Goal: Task Accomplishment & Management: Manage account settings

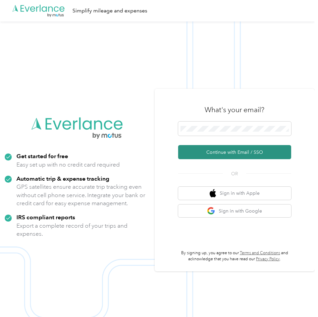
click at [232, 150] on button "Continue with Email / SSO" at bounding box center [235, 152] width 114 height 14
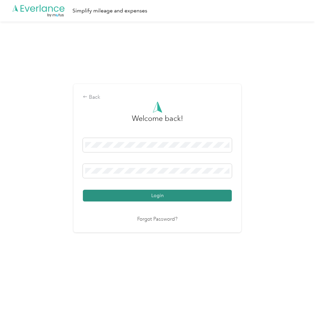
click at [158, 193] on button "Login" at bounding box center [157, 196] width 149 height 12
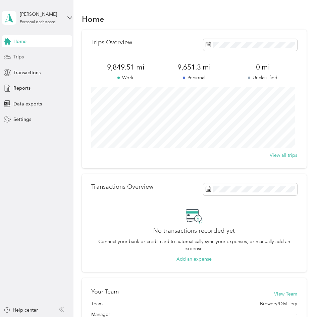
click at [18, 56] on span "Trips" at bounding box center [18, 56] width 10 height 7
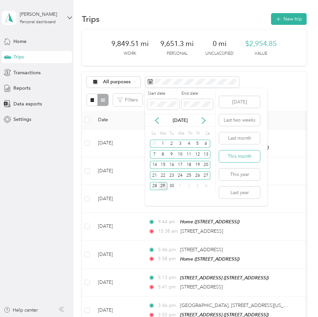
click at [231, 155] on button "This month" at bounding box center [239, 156] width 41 height 12
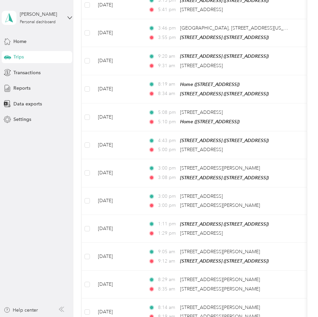
scroll to position [555, 0]
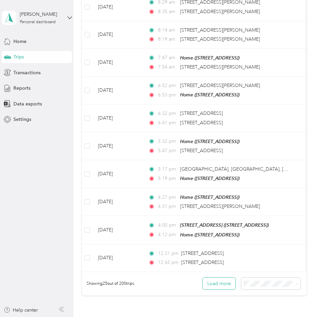
click at [230, 282] on button "Load more" at bounding box center [219, 284] width 33 height 12
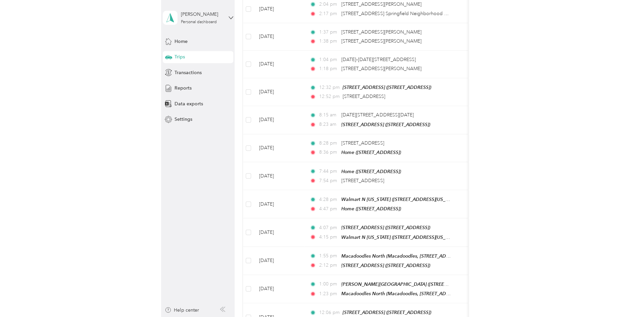
scroll to position [1315, 0]
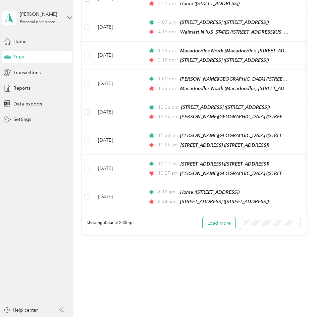
click at [219, 217] on button "Load more" at bounding box center [219, 223] width 33 height 12
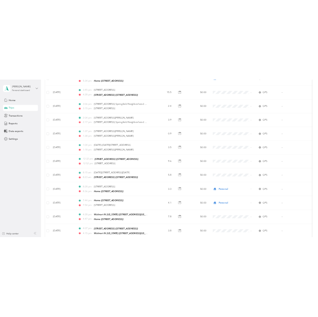
scroll to position [3, 0]
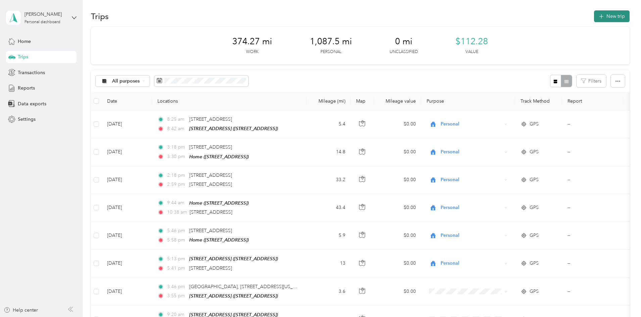
click at [318, 16] on icon "button" at bounding box center [602, 17] width 8 height 8
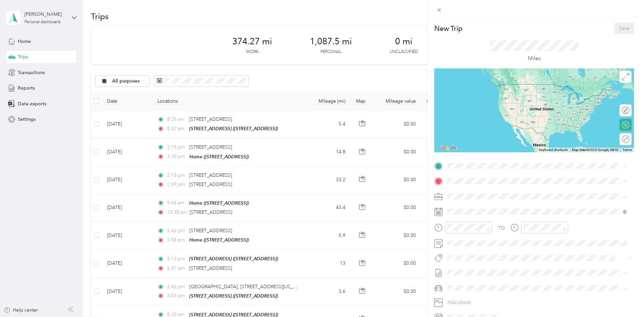
click at [318, 193] on div "[STREET_ADDRESS][GEOGRAPHIC_DATA] [STREET_ADDRESS]" at bounding box center [482, 194] width 45 height 14
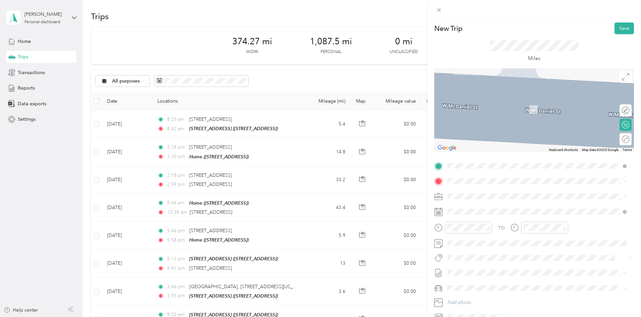
click at [318, 236] on div "Price Cutter #52 [STREET_ADDRESS]" at bounding box center [481, 229] width 43 height 14
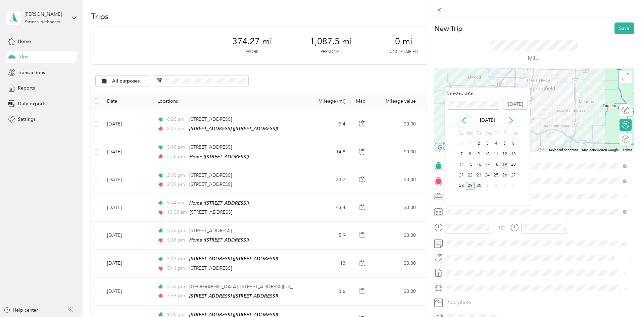
click at [318, 166] on div "19" at bounding box center [505, 165] width 9 height 8
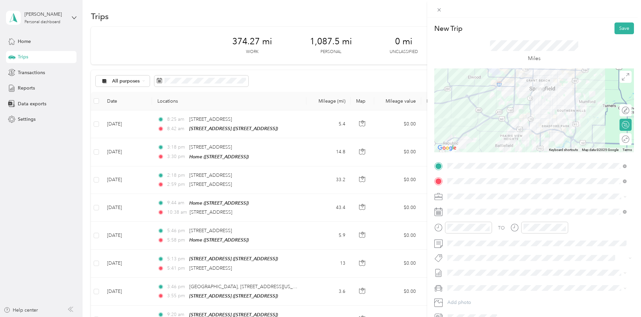
click at [318, 263] on li "SBC Sales" at bounding box center [537, 266] width 184 height 12
click at [318, 28] on button "Save" at bounding box center [624, 28] width 19 height 12
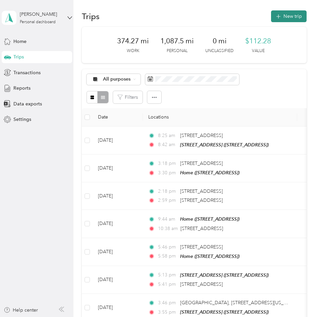
click at [289, 17] on button "New trip" at bounding box center [289, 16] width 36 height 12
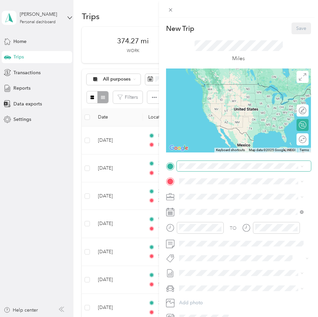
click at [208, 169] on span at bounding box center [244, 166] width 134 height 11
click at [212, 221] on div "Price Cutter #52 [STREET_ADDRESS]" at bounding box center [213, 218] width 43 height 14
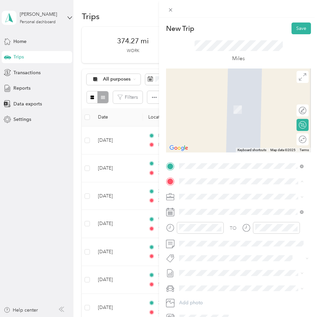
click at [214, 265] on div "Price Cutter [GEOGRAPHIC_DATA] Price Cutter, [STREET_ADDRESS][US_STATE]" at bounding box center [239, 261] width 94 height 14
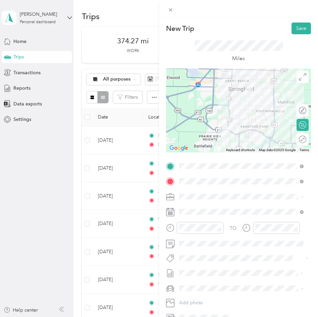
click at [194, 268] on li "SBC Sales" at bounding box center [241, 267] width 129 height 12
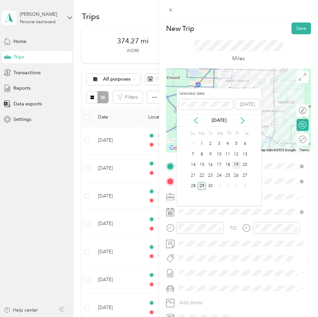
click at [236, 165] on div "19" at bounding box center [236, 165] width 9 height 8
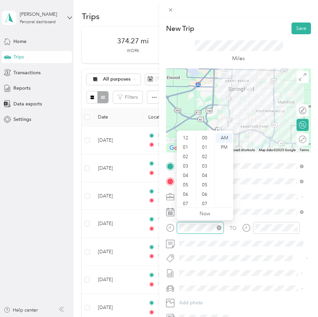
scroll to position [40, 0]
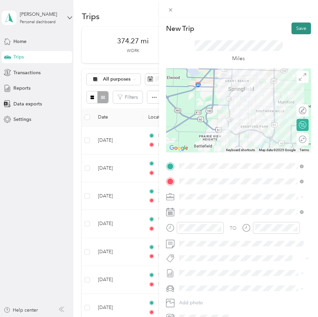
click at [292, 29] on button "Save" at bounding box center [301, 28] width 19 height 12
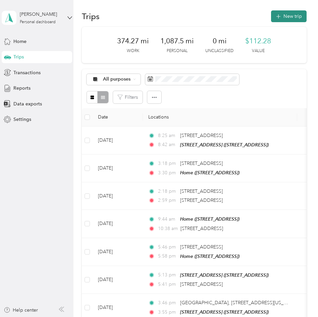
click at [286, 19] on button "New trip" at bounding box center [289, 16] width 36 height 12
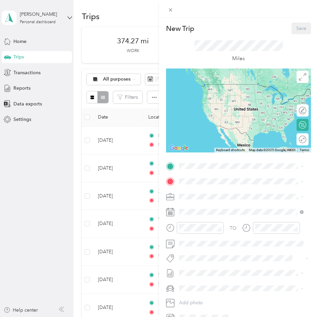
click at [223, 243] on strong "Price Cutter [GEOGRAPHIC_DATA]." at bounding box center [231, 240] width 79 height 6
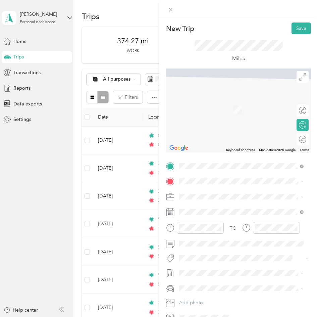
click at [218, 211] on div "[STREET_ADDRESS][GEOGRAPHIC_DATA] [STREET_ADDRESS]" at bounding box center [214, 209] width 45 height 14
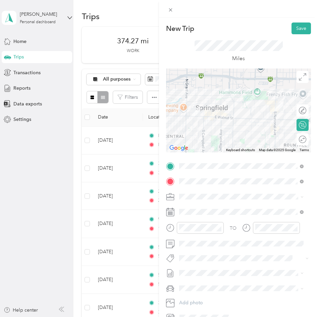
click at [204, 232] on li "SBC Special Event/FMO" at bounding box center [241, 230] width 129 height 12
click at [195, 270] on ol "Marketing Errands/SBC Business SBC Special Event/FMO Ty Iechyd Da Delivery Ty I…" at bounding box center [241, 243] width 129 height 82
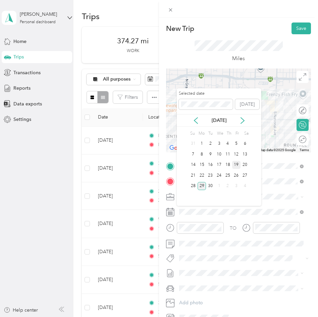
click at [238, 167] on div "19" at bounding box center [236, 165] width 9 height 8
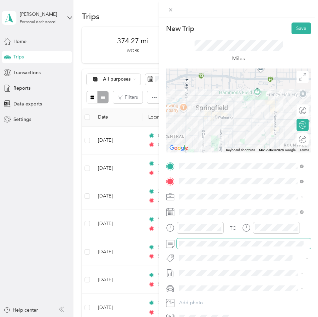
click at [202, 239] on span at bounding box center [244, 243] width 134 height 11
click at [296, 29] on button "Save" at bounding box center [301, 28] width 19 height 12
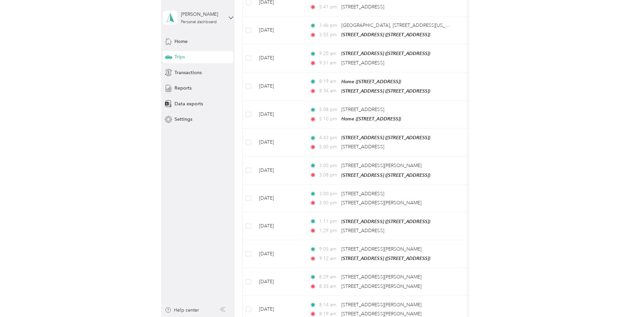
scroll to position [3, 0]
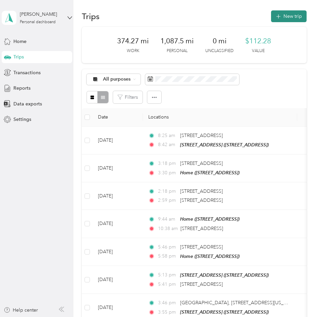
click at [288, 17] on button "New trip" at bounding box center [289, 16] width 36 height 12
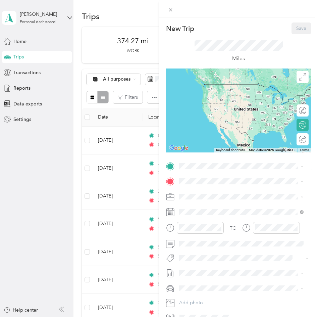
click at [230, 203] on div "[STREET_ADDRESS][GEOGRAPHIC_DATA] [STREET_ADDRESS]" at bounding box center [242, 195] width 120 height 16
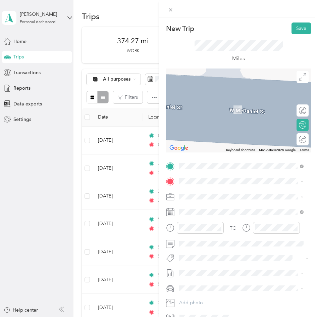
click at [224, 210] on div "[STREET_ADDRESS][US_STATE]" at bounding box center [242, 204] width 120 height 9
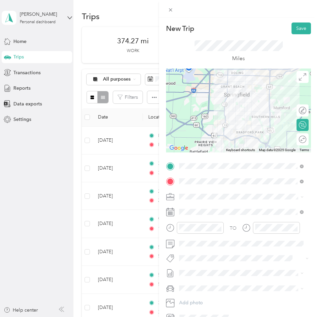
click at [198, 269] on li "SBC Sales" at bounding box center [241, 264] width 129 height 12
click at [296, 22] on button "Save" at bounding box center [301, 28] width 19 height 12
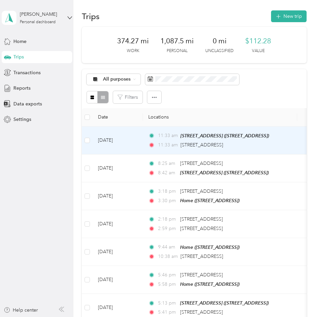
click at [264, 144] on div "11:33 am [STREET_ADDRESS]" at bounding box center [218, 144] width 141 height 7
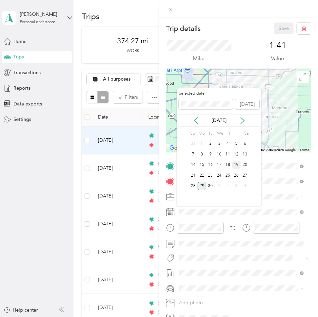
click at [237, 164] on div "19" at bounding box center [236, 165] width 9 height 8
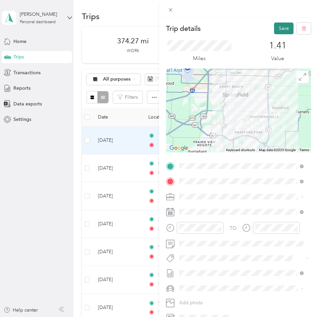
click at [280, 27] on button "Save" at bounding box center [283, 28] width 19 height 12
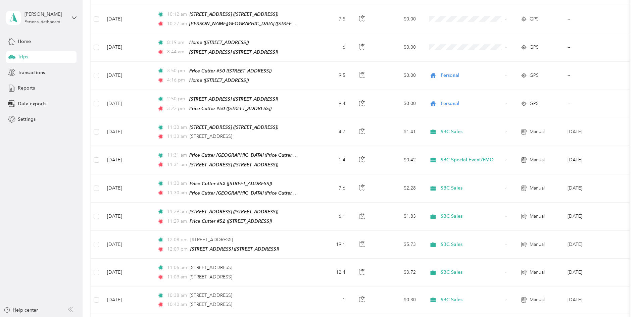
scroll to position [1563, 0]
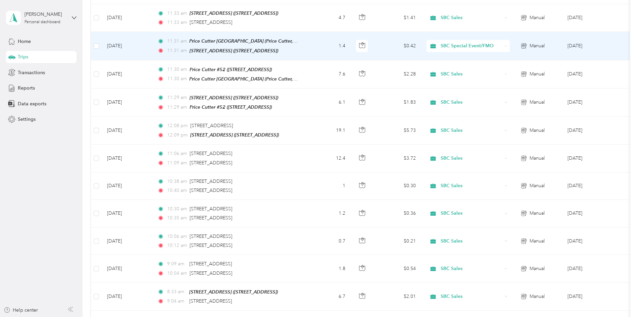
click at [318, 42] on span "SBC Special Event/FMO" at bounding box center [471, 45] width 61 height 7
click at [318, 95] on li "SBC Sales" at bounding box center [515, 96] width 88 height 12
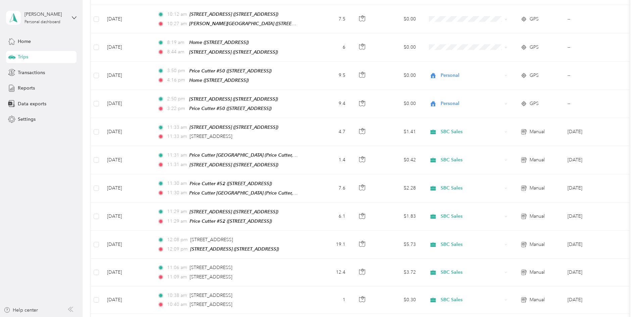
scroll to position [1446, 0]
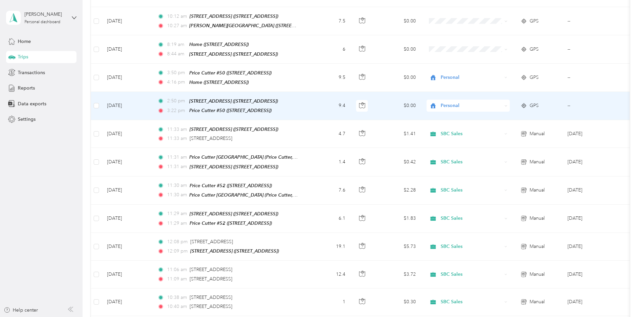
click at [318, 102] on span "Personal" at bounding box center [471, 105] width 61 height 7
click at [318, 160] on span "SBC Sales" at bounding box center [521, 160] width 67 height 7
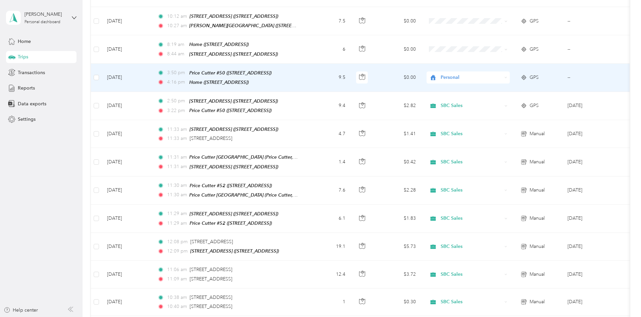
click at [318, 74] on span "Personal" at bounding box center [471, 77] width 61 height 7
click at [318, 132] on span "SBC Sales" at bounding box center [521, 129] width 67 height 7
click at [318, 65] on td "9.5" at bounding box center [329, 78] width 44 height 28
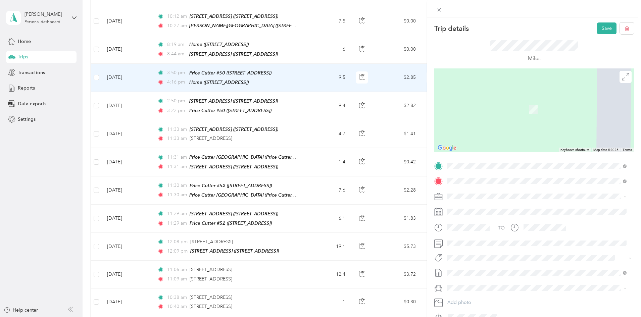
click at [318, 208] on div "[STREET_ADDRESS][GEOGRAPHIC_DATA] [STREET_ADDRESS]" at bounding box center [482, 212] width 45 height 14
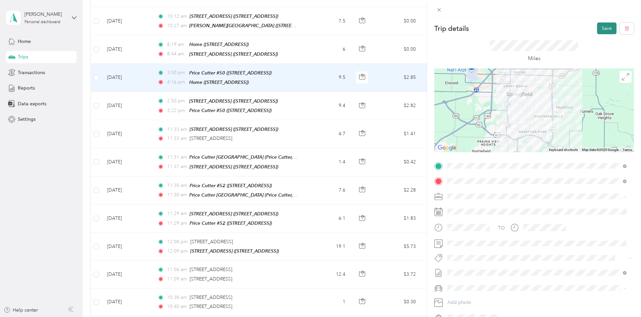
click at [318, 29] on button "Save" at bounding box center [606, 28] width 19 height 12
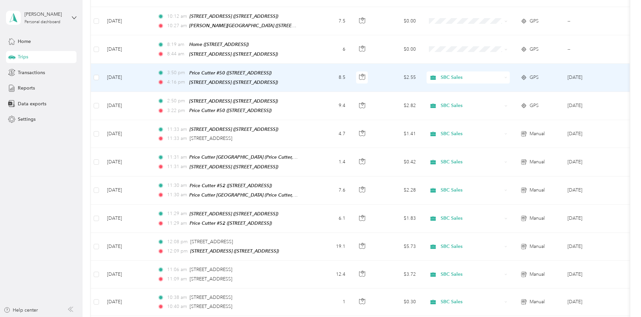
click at [318, 74] on span "SBC Sales" at bounding box center [471, 77] width 61 height 7
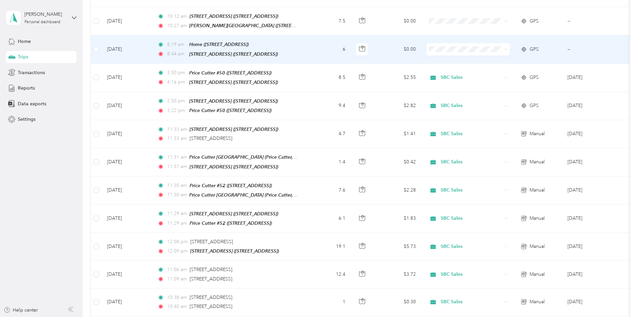
click at [318, 113] on span "Personal" at bounding box center [521, 113] width 67 height 7
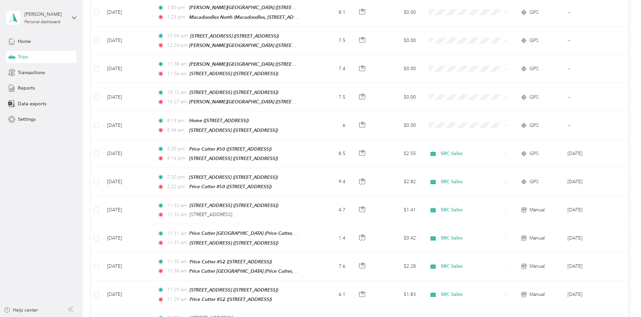
scroll to position [1348, 0]
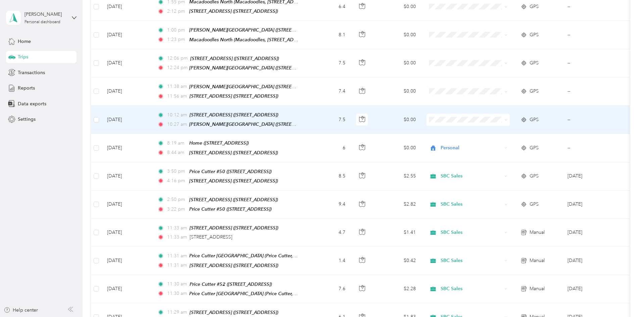
click at [318, 114] on span at bounding box center [468, 120] width 83 height 12
click at [318, 170] on li "SBC Sales" at bounding box center [515, 173] width 88 height 12
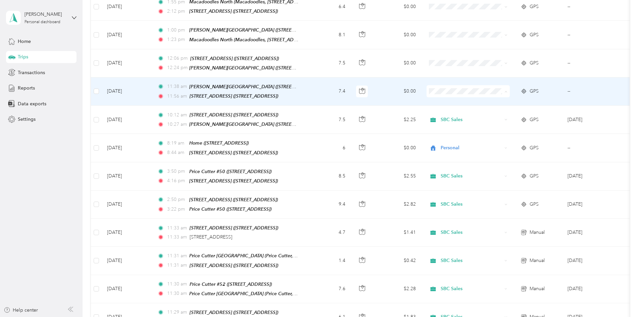
click at [318, 149] on li "SBC Sales" at bounding box center [515, 149] width 88 height 12
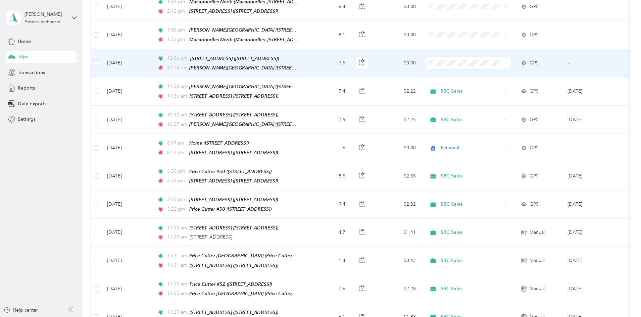
click at [318, 119] on span "SBC Sales" at bounding box center [521, 121] width 67 height 7
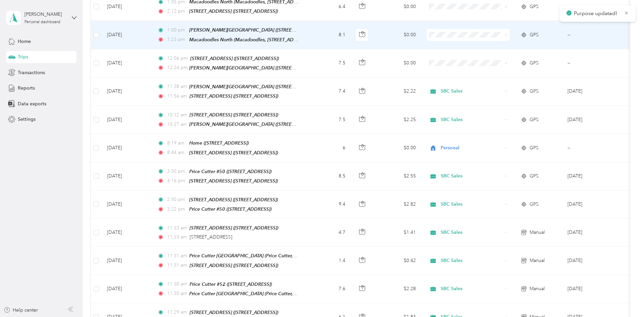
click at [318, 88] on li "SBC Sales" at bounding box center [515, 94] width 88 height 12
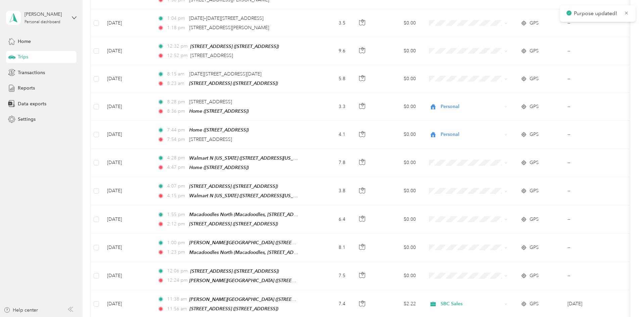
scroll to position [1133, 0]
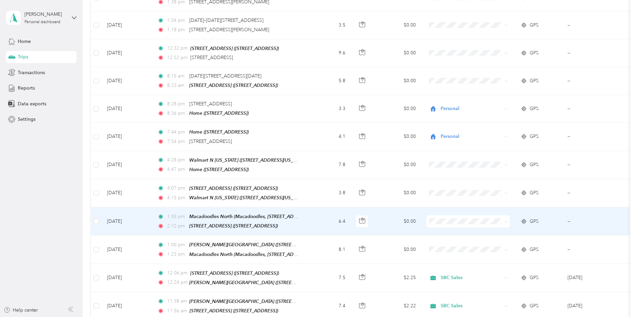
click at [318, 290] on span "Personal" at bounding box center [521, 288] width 67 height 7
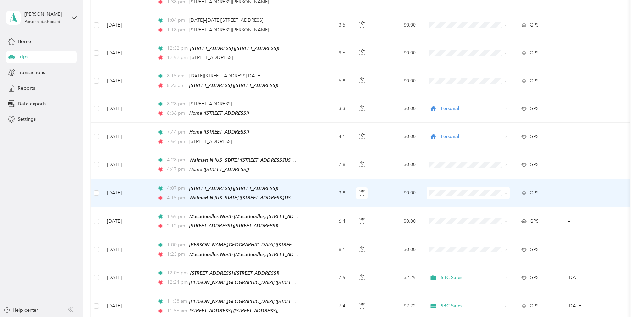
click at [318, 252] on span "SBC Sales" at bounding box center [521, 249] width 67 height 7
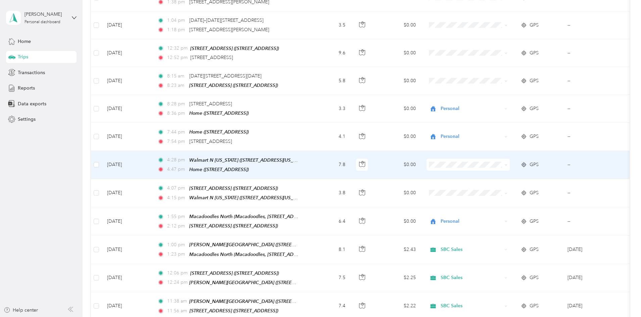
click at [318, 151] on td "7.8" at bounding box center [329, 165] width 44 height 28
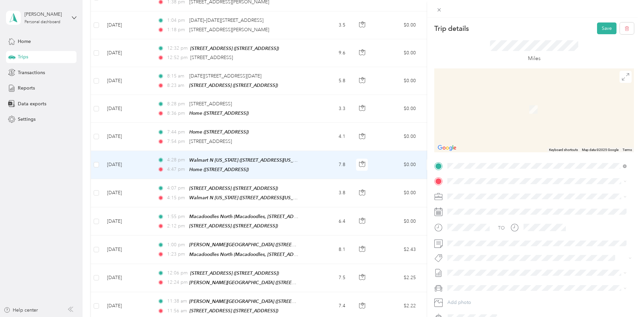
click at [318, 213] on span "[STREET_ADDRESS]" at bounding box center [481, 215] width 43 height 6
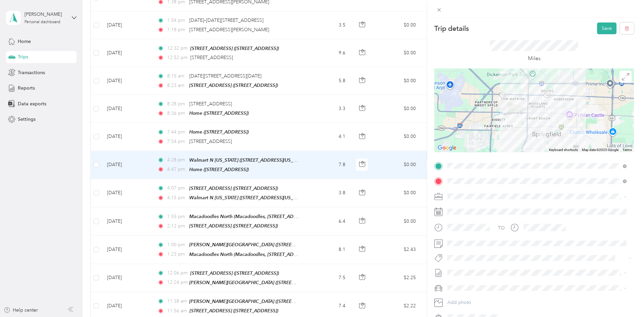
click at [318, 262] on li "SBC Sales" at bounding box center [537, 267] width 184 height 12
click at [318, 30] on button "Save" at bounding box center [606, 28] width 19 height 12
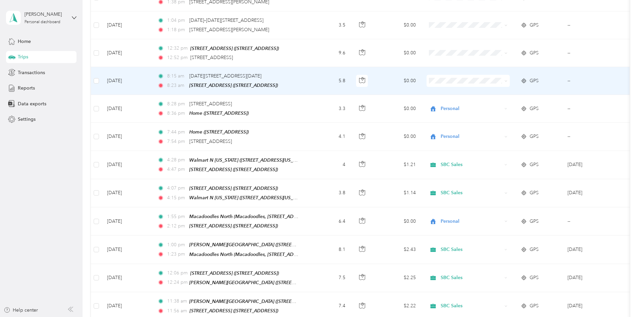
click at [318, 151] on span "Personal" at bounding box center [521, 152] width 67 height 7
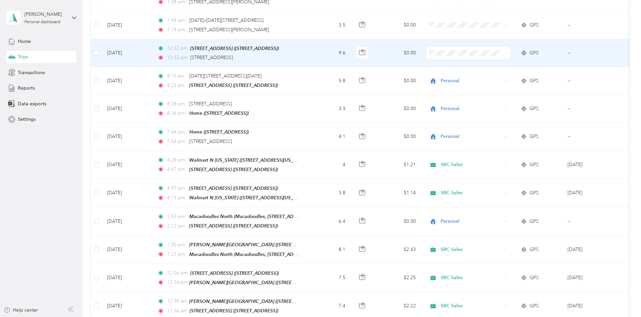
click at [318, 118] on ol "Marketing Errands/SBC Business SBC Special Event/FMO Ty Iechyd Da Delivery Ty I…" at bounding box center [515, 88] width 88 height 82
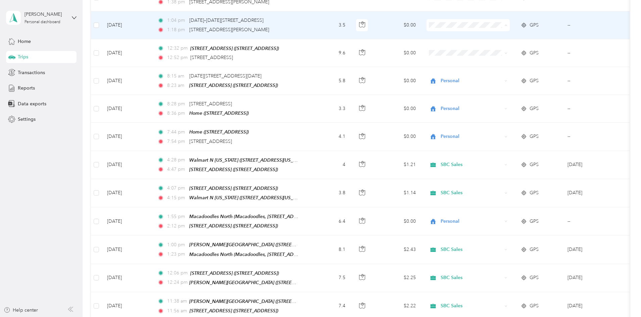
click at [318, 84] on span "SBC Sales" at bounding box center [521, 87] width 67 height 7
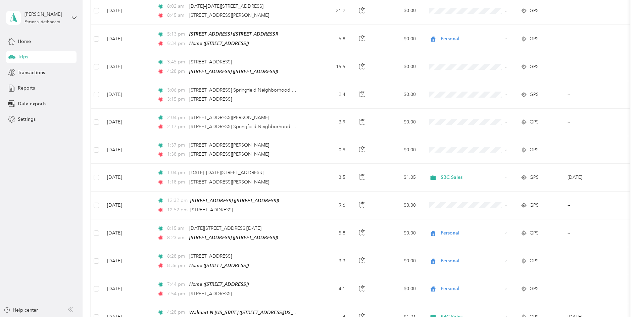
scroll to position [971, 0]
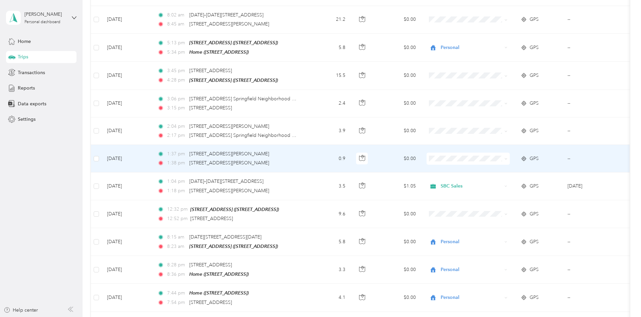
click at [318, 217] on li "SBC Sales" at bounding box center [515, 221] width 88 height 12
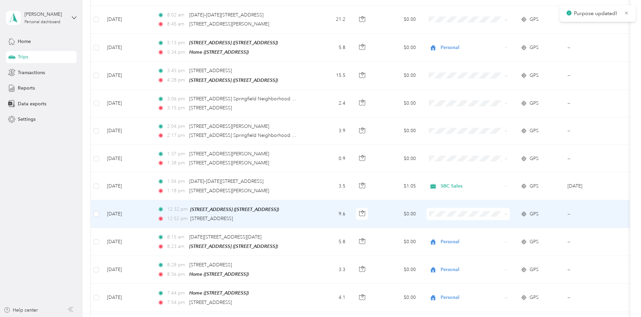
click at [318, 271] on li "SBC Sales" at bounding box center [515, 276] width 88 height 12
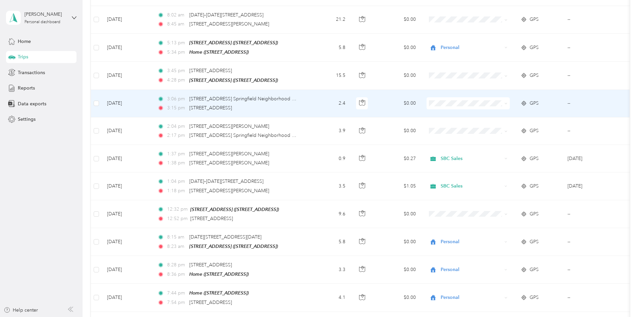
click at [318, 163] on span "SBC Sales" at bounding box center [521, 162] width 67 height 7
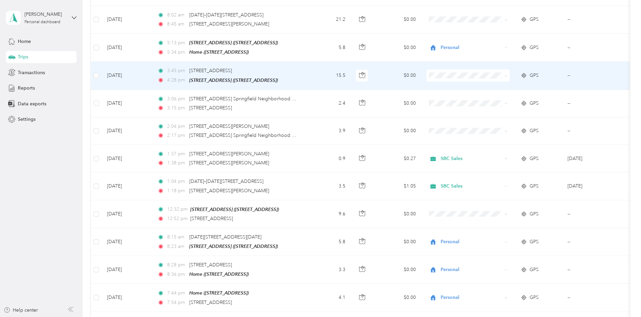
click at [318, 139] on li "SBC Sales" at bounding box center [515, 135] width 88 height 12
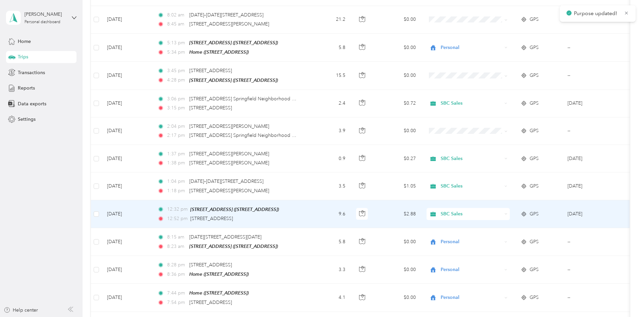
click at [318, 212] on icon at bounding box center [433, 214] width 8 height 5
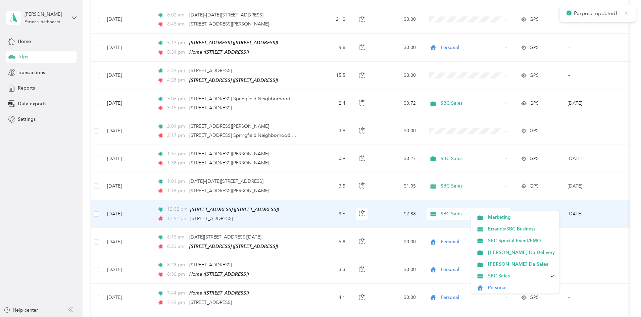
click at [318, 212] on icon at bounding box center [433, 214] width 8 height 5
click at [318, 211] on span "SBC Sales" at bounding box center [471, 214] width 61 height 7
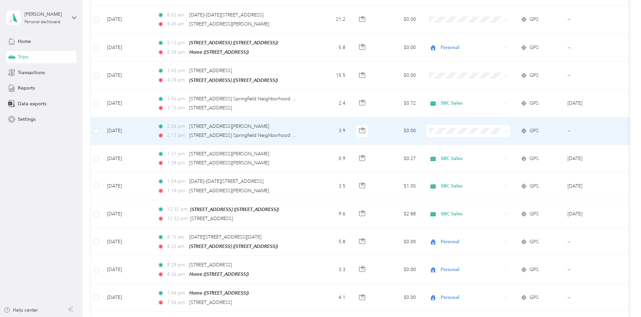
click at [318, 125] on span at bounding box center [468, 131] width 83 height 12
click at [318, 190] on span "SBC Sales" at bounding box center [521, 189] width 67 height 7
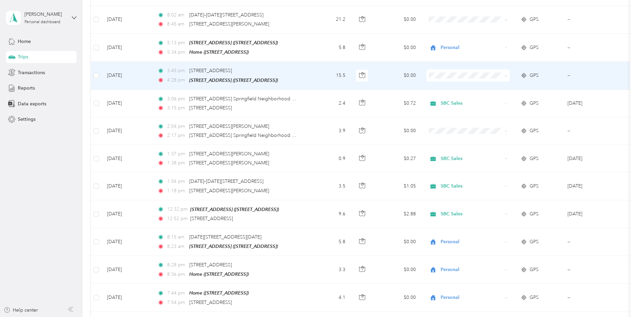
click at [318, 139] on li "SBC Sales" at bounding box center [515, 138] width 88 height 12
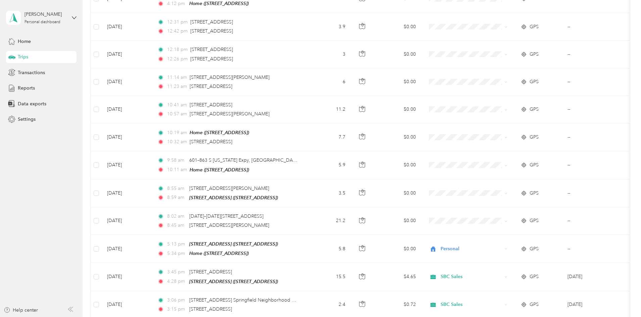
scroll to position [734, 0]
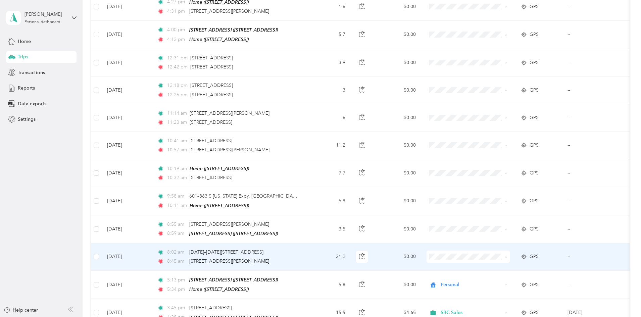
click at [318, 236] on span "Personal" at bounding box center [521, 236] width 67 height 7
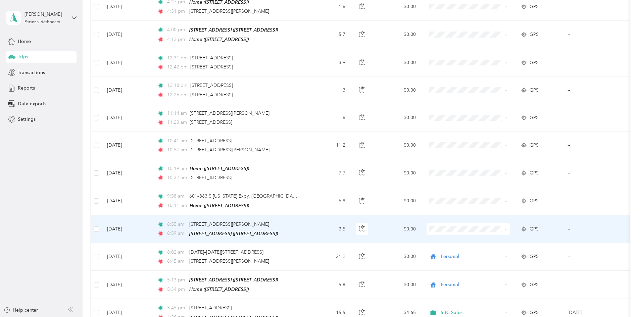
click at [318, 292] on span "SBC Sales" at bounding box center [521, 291] width 67 height 7
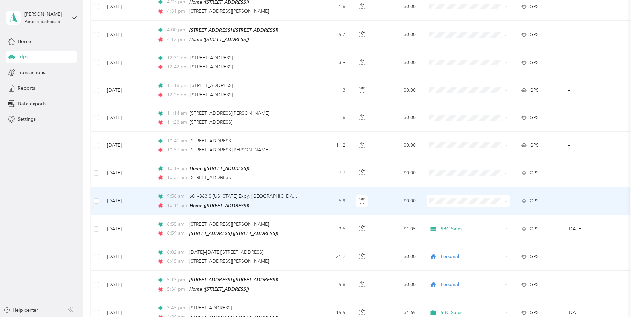
click at [318, 193] on td "5.9" at bounding box center [329, 201] width 44 height 28
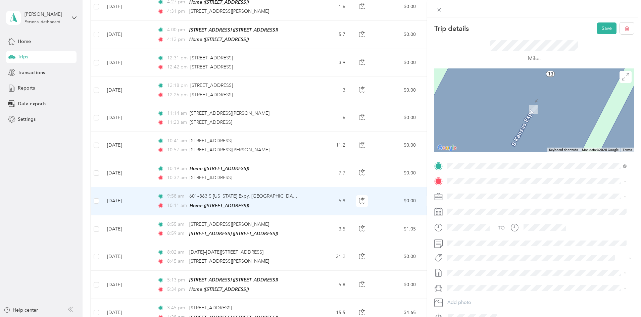
click at [318, 207] on div "[STREET_ADDRESS][DEMOGRAPHIC_DATA][US_STATE]" at bounding box center [537, 202] width 175 height 9
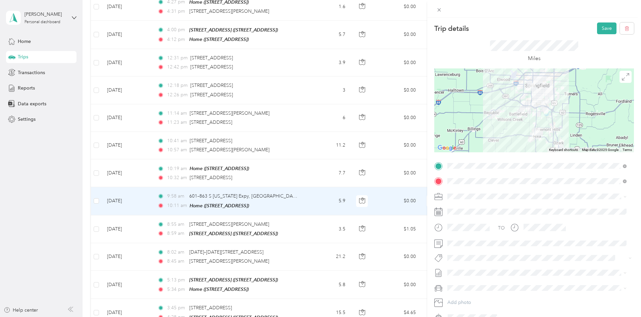
click at [318, 266] on span "SBC Sales" at bounding box center [460, 264] width 21 height 6
click at [318, 32] on button "Save" at bounding box center [606, 28] width 19 height 12
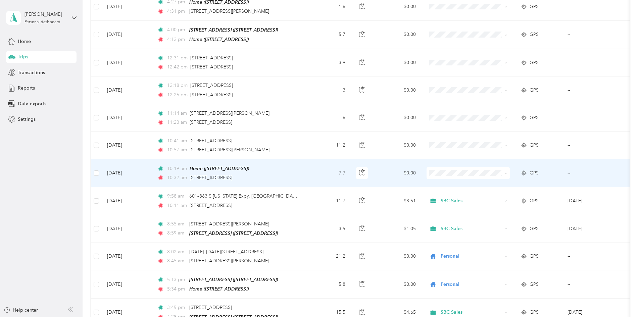
click at [318, 247] on span "Personal" at bounding box center [521, 245] width 67 height 7
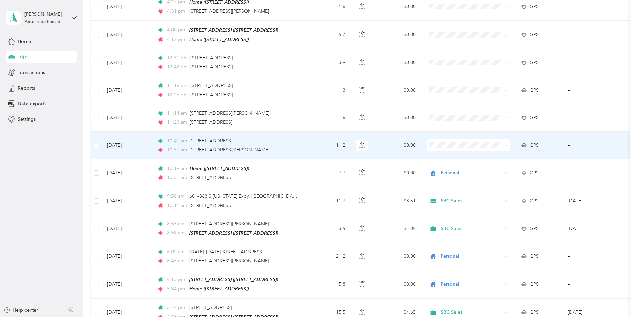
click at [318, 207] on span "SBC Sales" at bounding box center [521, 205] width 67 height 7
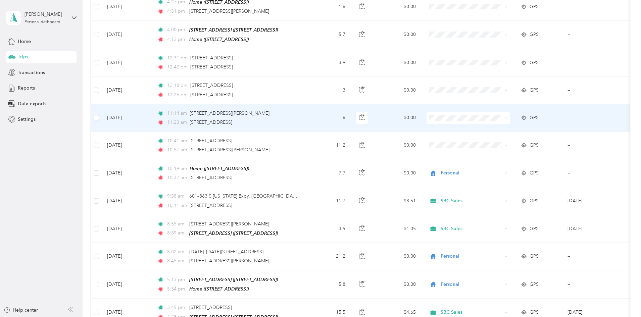
click at [318, 183] on li "SBC Sales" at bounding box center [515, 181] width 88 height 12
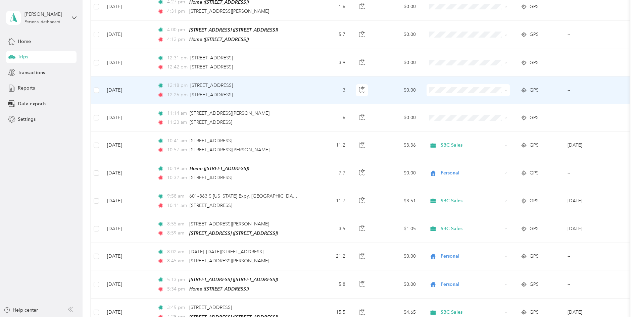
click at [318, 153] on span "SBC Sales" at bounding box center [521, 153] width 67 height 7
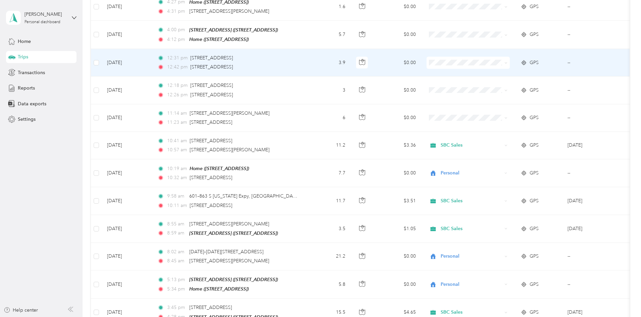
click at [318, 129] on li "SBC Sales" at bounding box center [515, 123] width 88 height 12
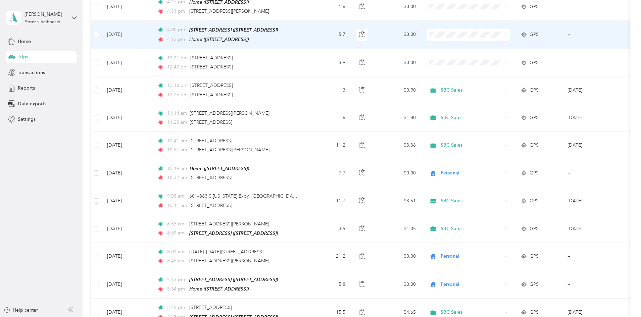
click at [318, 108] on span "Personal" at bounding box center [521, 107] width 67 height 7
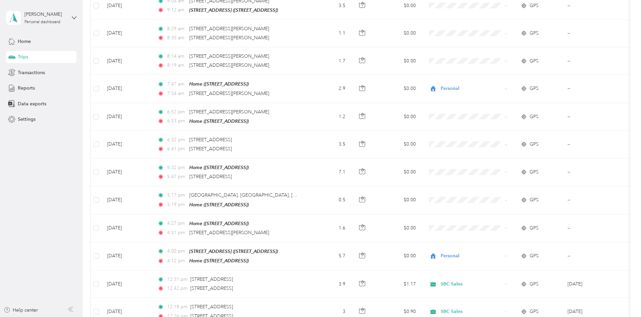
scroll to position [510, 0]
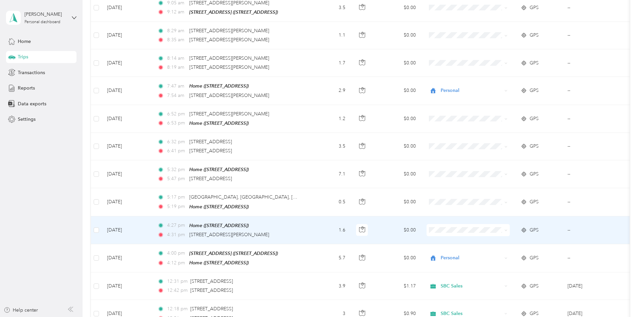
click at [318, 305] on li "Personal" at bounding box center [515, 304] width 88 height 12
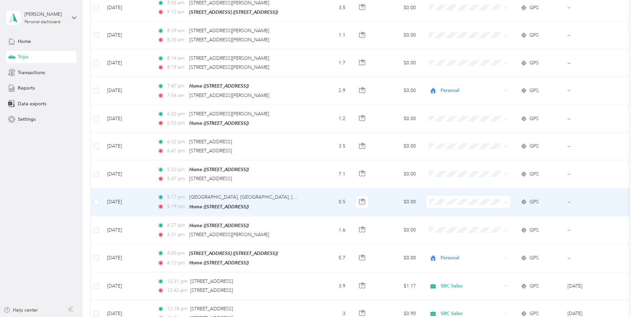
click at [318, 280] on li "Personal" at bounding box center [515, 279] width 88 height 12
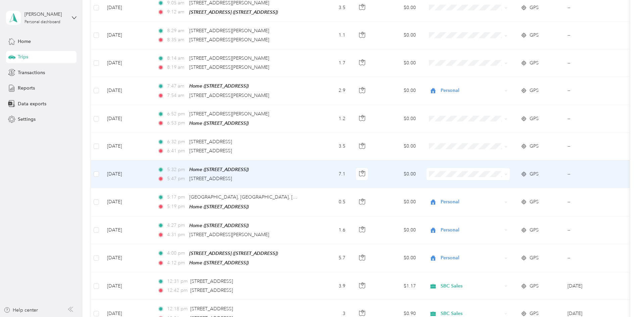
click at [318, 168] on td "7.1" at bounding box center [329, 175] width 44 height 28
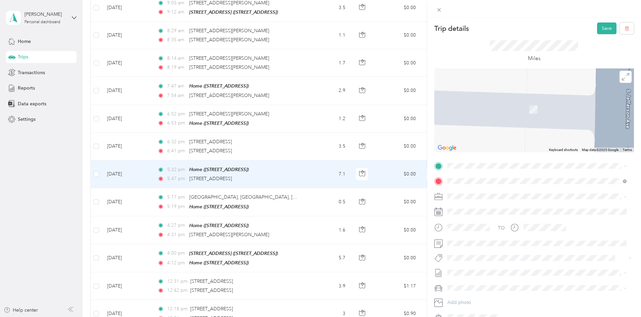
click at [318, 264] on div "SBC Sales" at bounding box center [537, 263] width 175 height 7
click at [318, 190] on strong "[STREET_ADDRESS]" at bounding box center [482, 189] width 45 height 6
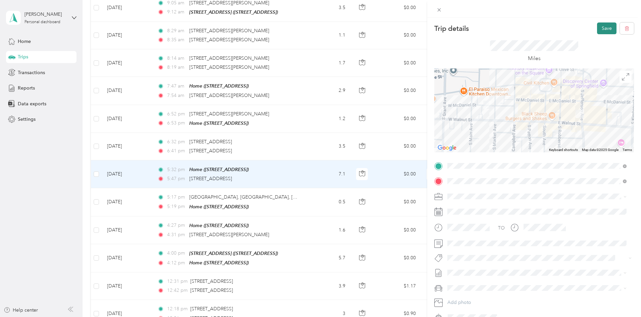
click at [318, 28] on button "Save" at bounding box center [606, 28] width 19 height 12
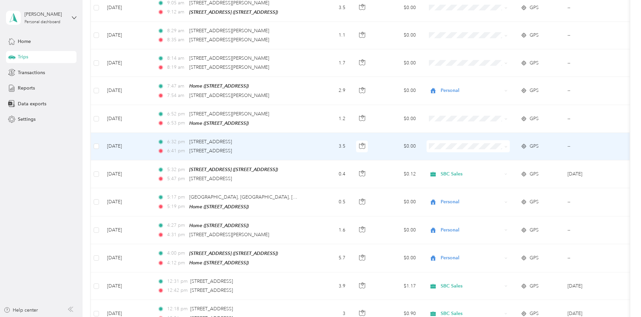
click at [318, 143] on td "3.5" at bounding box center [329, 147] width 44 height 28
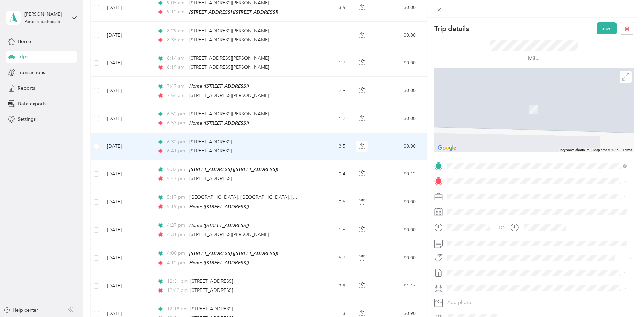
click at [318, 212] on div "[STREET_ADDRESS][GEOGRAPHIC_DATA] [STREET_ADDRESS]" at bounding box center [482, 210] width 45 height 14
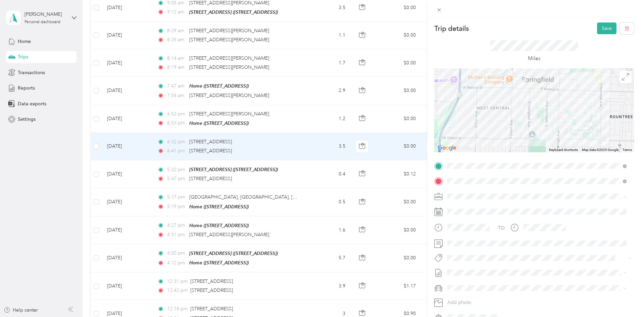
click at [318, 265] on span "SBC Sales" at bounding box center [460, 265] width 21 height 6
click at [318, 28] on button "Save" at bounding box center [606, 28] width 19 height 12
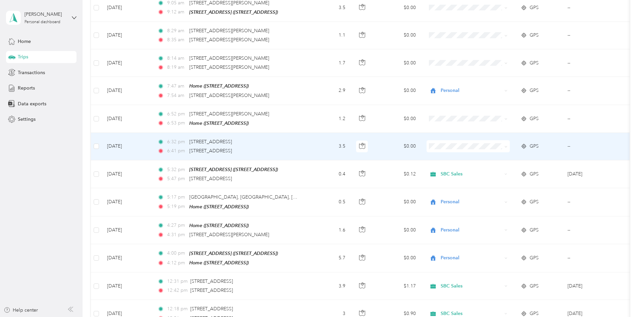
click at [318, 141] on td "3.5" at bounding box center [329, 147] width 44 height 28
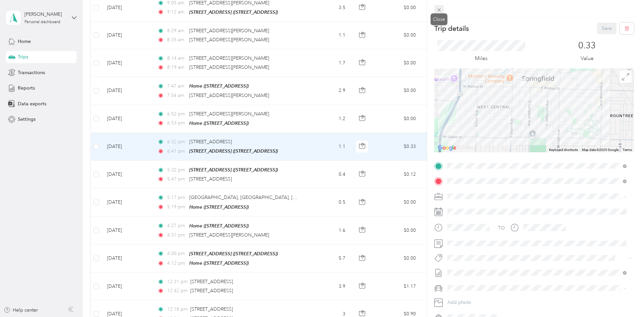
click at [318, 8] on icon at bounding box center [440, 10] width 6 height 6
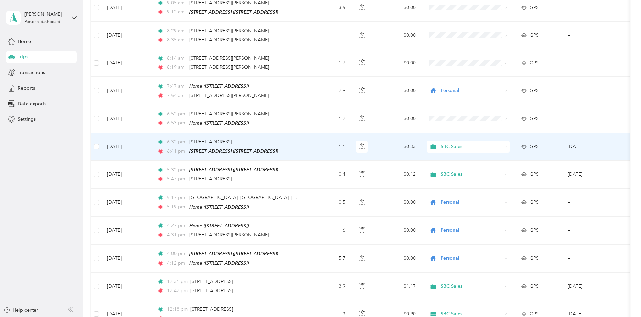
click at [318, 145] on td "1.1" at bounding box center [329, 147] width 44 height 28
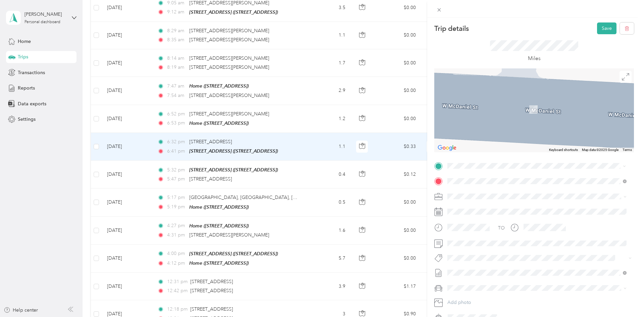
click at [318, 197] on li "[STREET_ADDRESS][US_STATE]" at bounding box center [537, 190] width 184 height 14
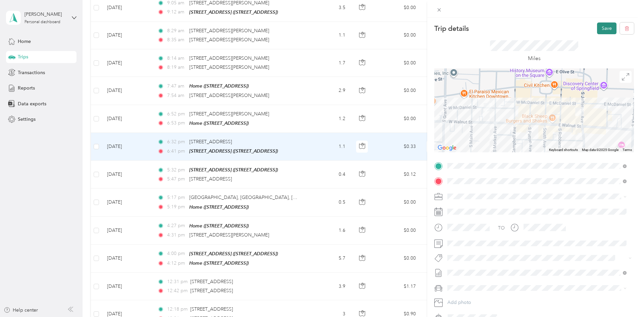
click at [318, 28] on button "Save" at bounding box center [606, 28] width 19 height 12
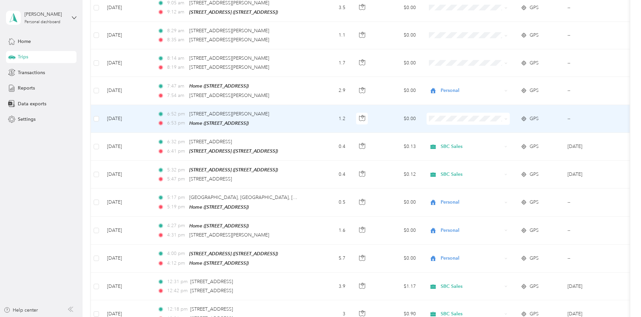
click at [318, 192] on li "Personal" at bounding box center [515, 194] width 88 height 12
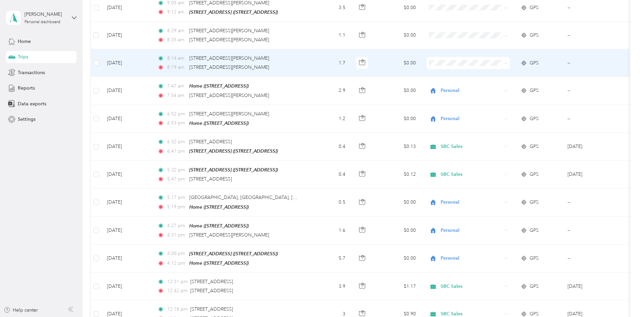
click at [318, 140] on span "Personal" at bounding box center [521, 138] width 67 height 7
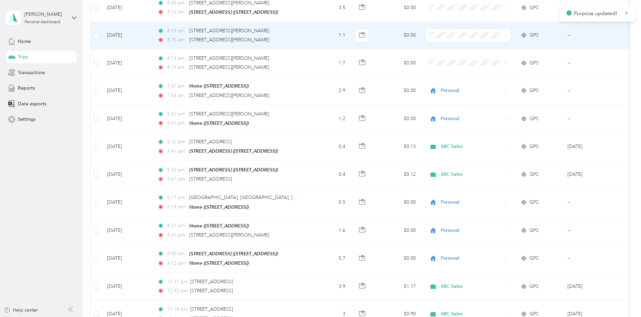
click at [318, 34] on span at bounding box center [468, 35] width 83 height 12
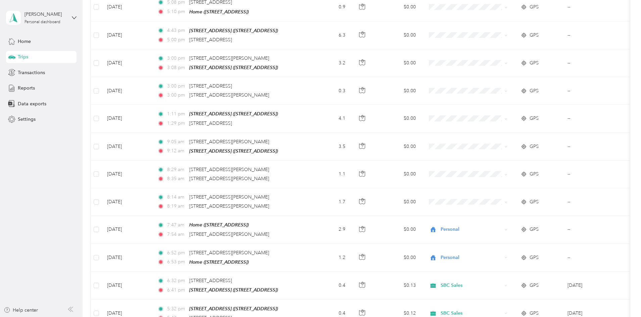
scroll to position [358, 0]
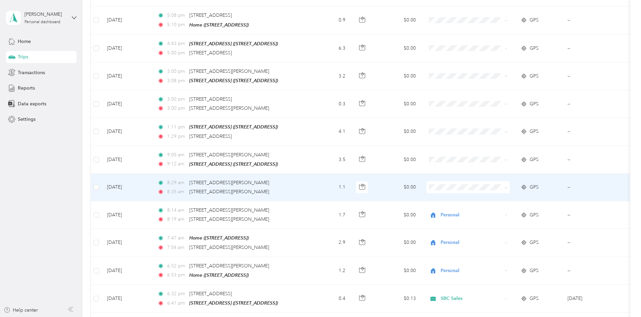
click at [318, 181] on span at bounding box center [468, 187] width 83 height 12
click at [318, 266] on li "Personal" at bounding box center [515, 266] width 88 height 12
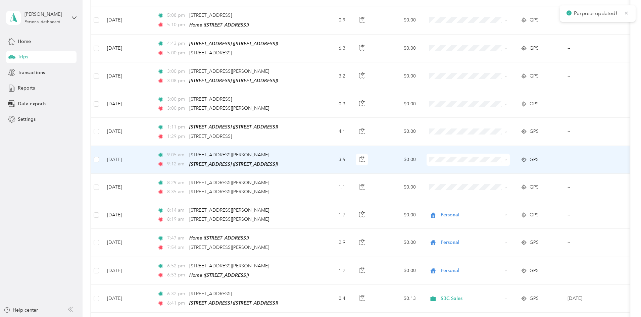
click at [318, 159] on span at bounding box center [468, 160] width 83 height 12
click at [318, 238] on li "Personal" at bounding box center [515, 235] width 88 height 12
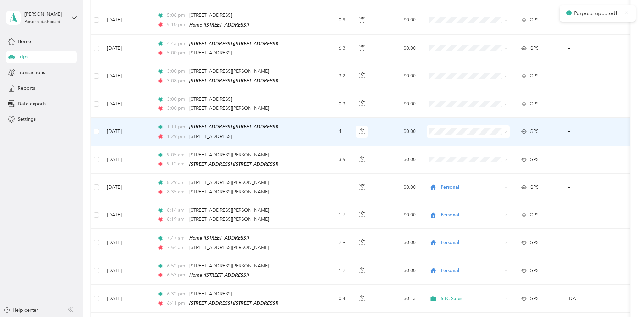
click at [318, 126] on span at bounding box center [468, 132] width 83 height 12
click at [318, 196] on span "SBC Sales" at bounding box center [521, 198] width 67 height 7
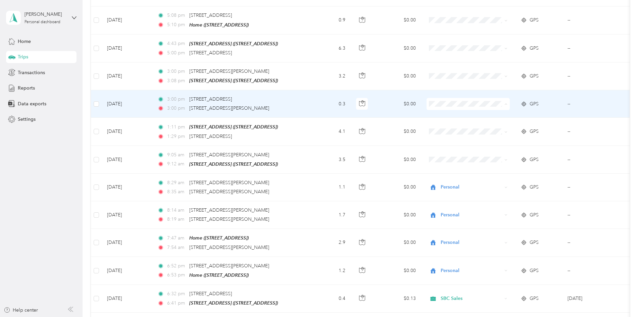
click at [318, 171] on li "SBC Sales" at bounding box center [515, 172] width 88 height 12
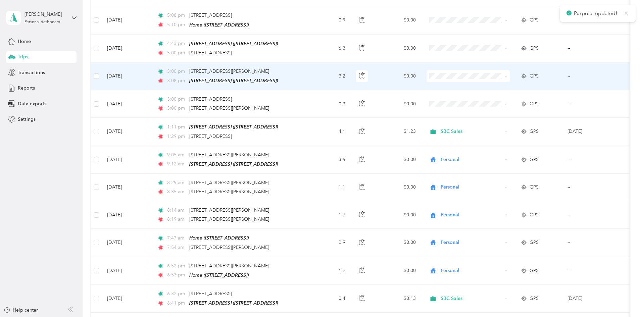
click at [318, 141] on span "SBC Sales" at bounding box center [521, 141] width 67 height 7
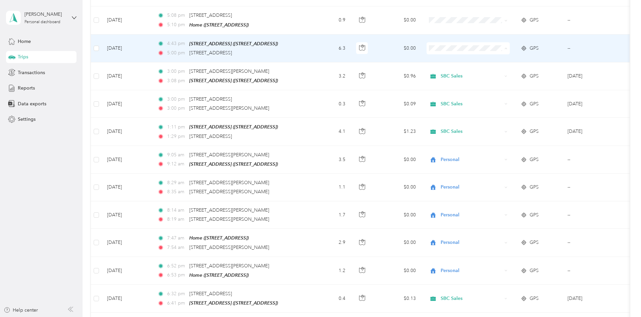
click at [318, 112] on li "SBC Sales" at bounding box center [515, 116] width 88 height 12
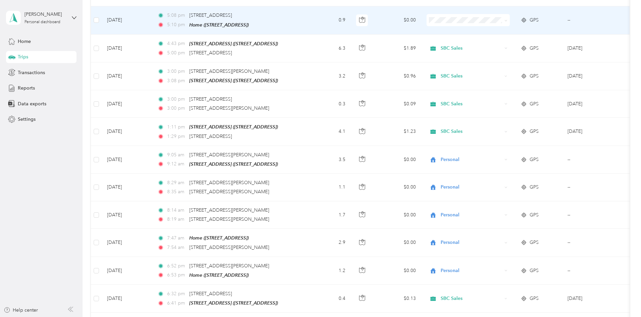
click at [318, 98] on span "Personal" at bounding box center [521, 98] width 67 height 7
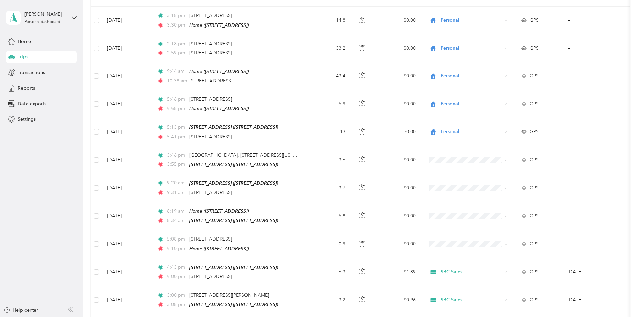
scroll to position [103, 0]
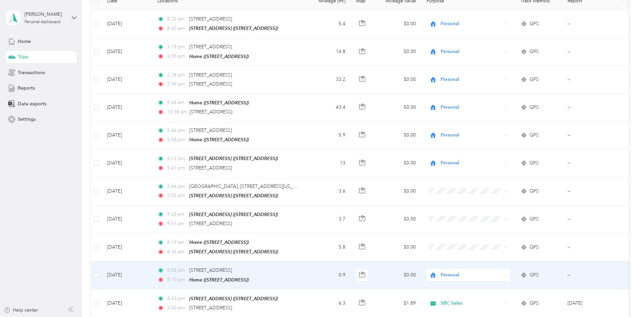
click at [318, 273] on td "0.9" at bounding box center [329, 276] width 44 height 28
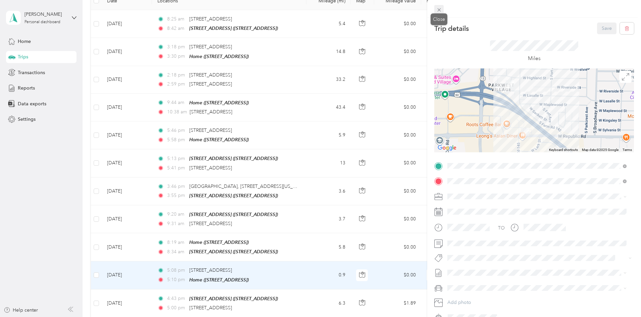
click at [318, 9] on icon at bounding box center [439, 9] width 3 height 3
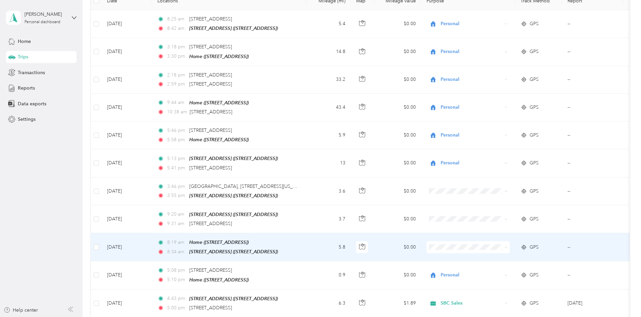
click at [318, 249] on span at bounding box center [468, 247] width 83 height 12
click at [318, 229] on span "Personal" at bounding box center [521, 232] width 67 height 7
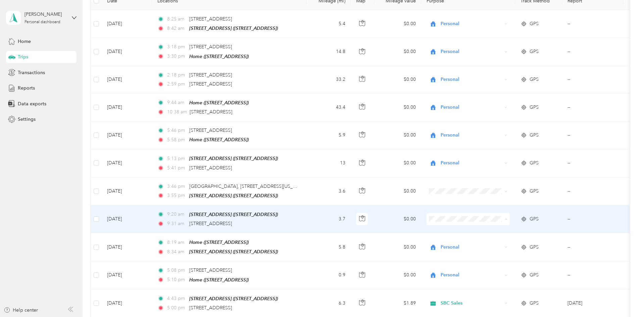
click at [318, 256] on ol "Marketing Errands/SBC Business SBC Special Event/FMO Ty Iechyd Da Delivery Ty I…" at bounding box center [515, 265] width 88 height 82
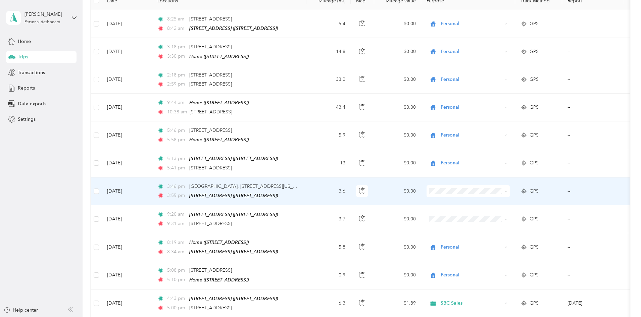
click at [318, 223] on span "SBC Special Event/FMO" at bounding box center [521, 222] width 67 height 7
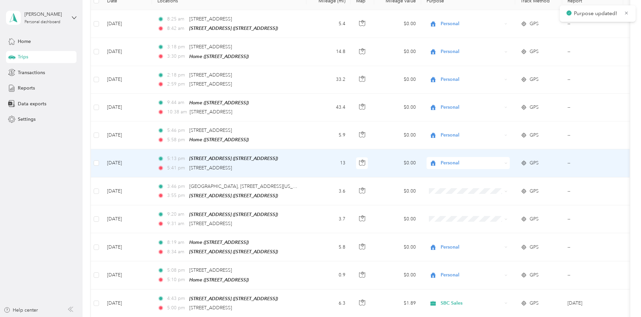
click at [318, 163] on span "Personal" at bounding box center [471, 163] width 61 height 7
click at [318, 233] on li "SBC Sales" at bounding box center [515, 230] width 88 height 12
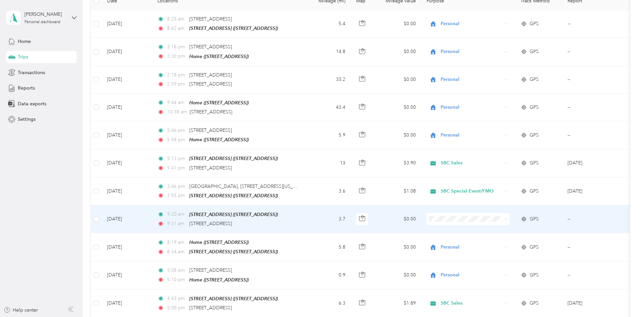
click at [318, 251] on span "SBC Special Event/FMO" at bounding box center [521, 249] width 67 height 7
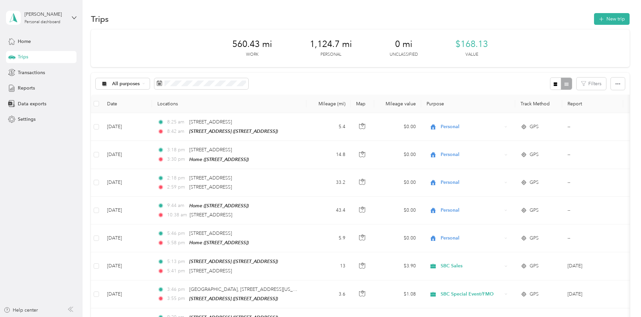
click at [318, 82] on div "All purposes Filters" at bounding box center [360, 84] width 539 height 22
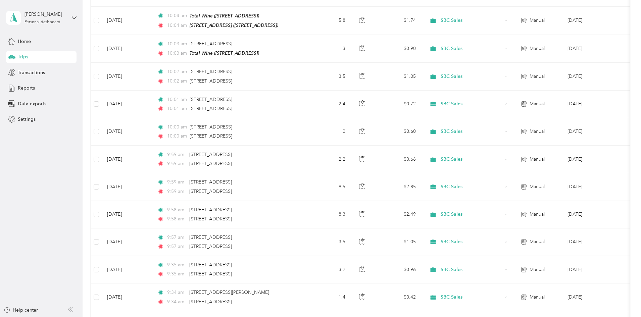
scroll to position [1989, 0]
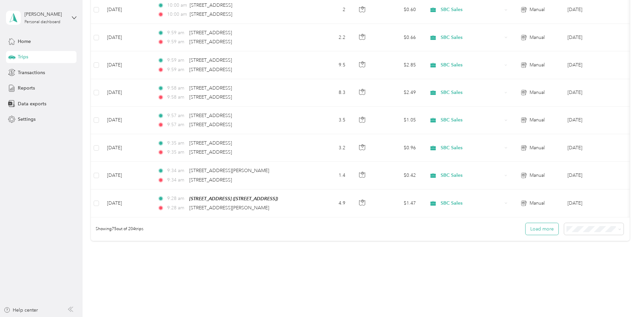
click at [318, 223] on button "Load more" at bounding box center [542, 229] width 33 height 12
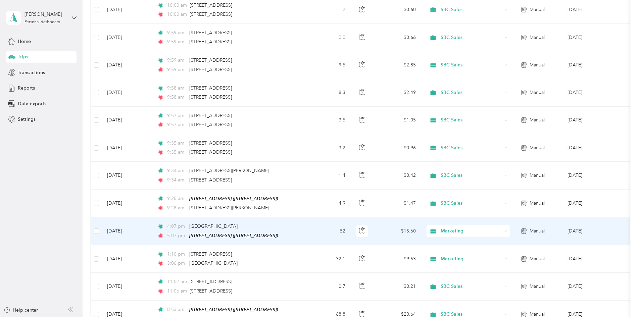
click at [318, 228] on span "Marketing" at bounding box center [471, 231] width 61 height 7
click at [318, 279] on span "SBC Sales" at bounding box center [521, 277] width 67 height 7
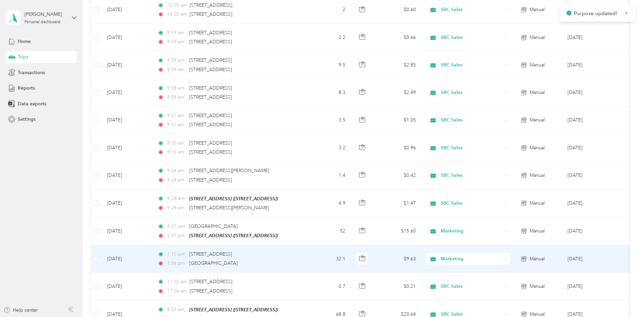
click at [318, 256] on span "Marketing" at bounding box center [471, 259] width 61 height 7
click at [318, 209] on li "SBC Sales" at bounding box center [515, 213] width 88 height 12
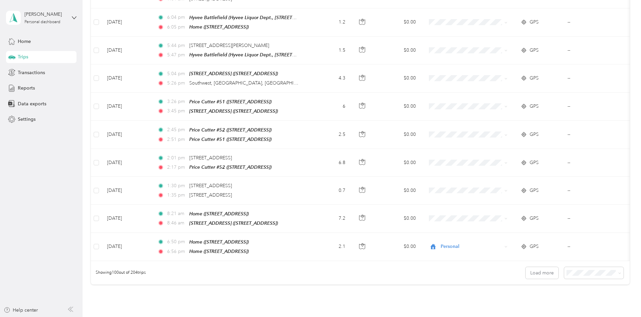
scroll to position [2679, 0]
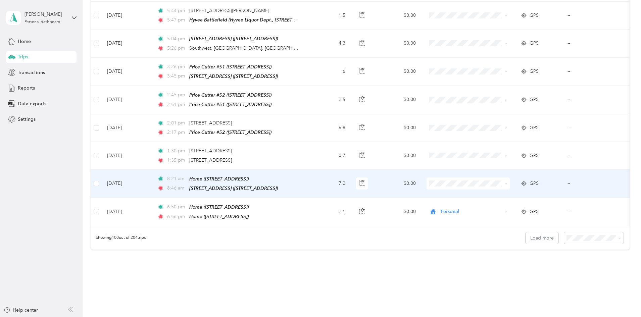
click at [318, 239] on li "Personal" at bounding box center [515, 235] width 88 height 12
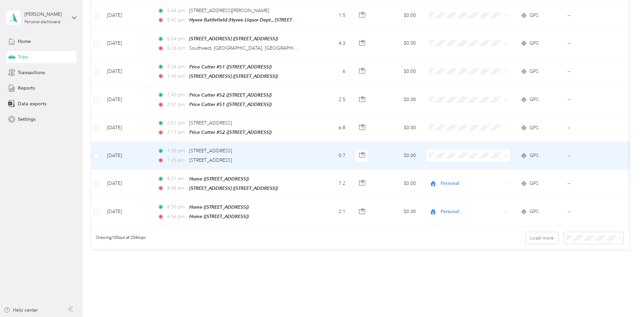
click at [318, 150] on span at bounding box center [468, 156] width 83 height 12
click at [318, 142] on td "0.7" at bounding box center [329, 156] width 44 height 28
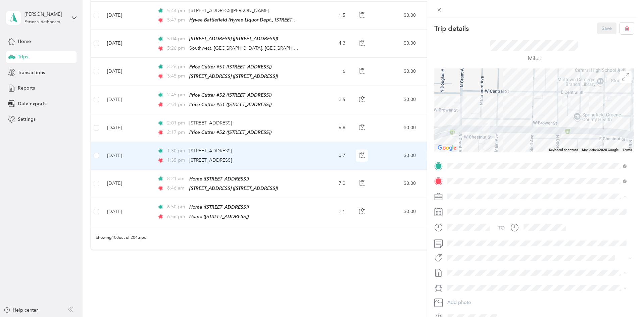
click at [318, 122] on div "Trip details Save This trip cannot be edited because it is either under review,…" at bounding box center [320, 158] width 641 height 317
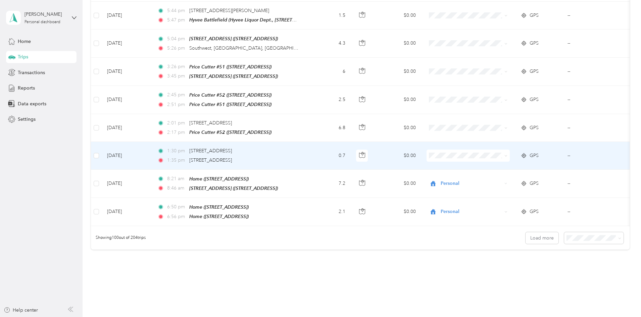
click at [318, 150] on span at bounding box center [468, 156] width 83 height 12
click at [318, 151] on li "Errands/SBC Business" at bounding box center [515, 147] width 88 height 12
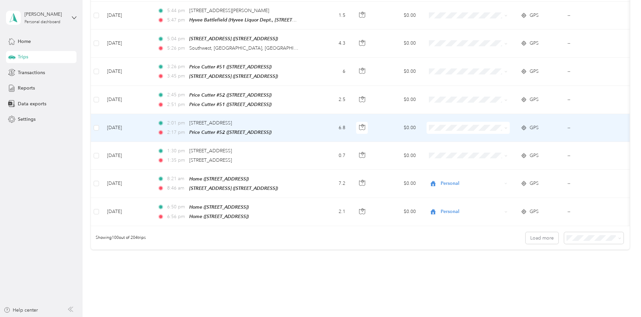
click at [318, 168] on span "SBC Sales" at bounding box center [521, 166] width 67 height 7
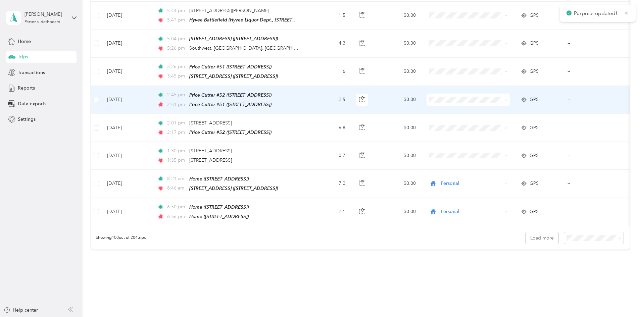
click at [318, 144] on li "SBC Sales" at bounding box center [515, 143] width 88 height 12
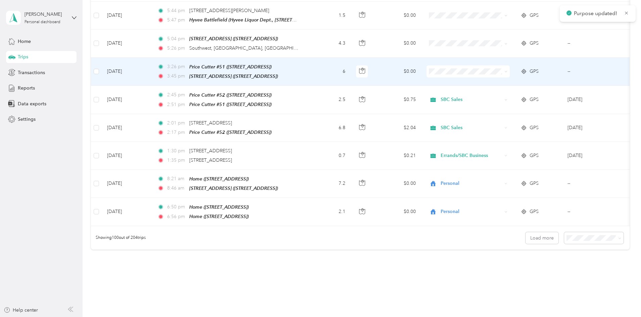
click at [318, 110] on li "SBC Sales" at bounding box center [515, 115] width 88 height 12
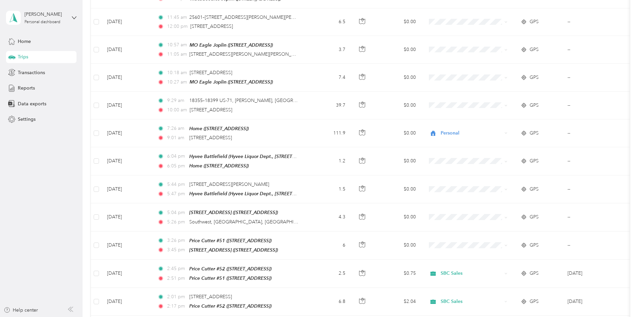
scroll to position [2491, 0]
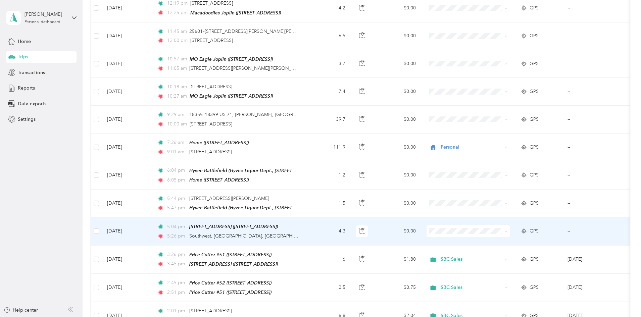
click at [318, 218] on td "$0.00" at bounding box center [397, 232] width 47 height 28
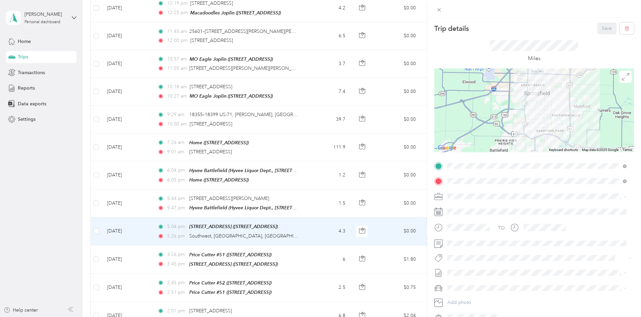
click at [318, 275] on li "Personal" at bounding box center [537, 276] width 184 height 12
click at [318, 28] on button "Save" at bounding box center [606, 28] width 19 height 12
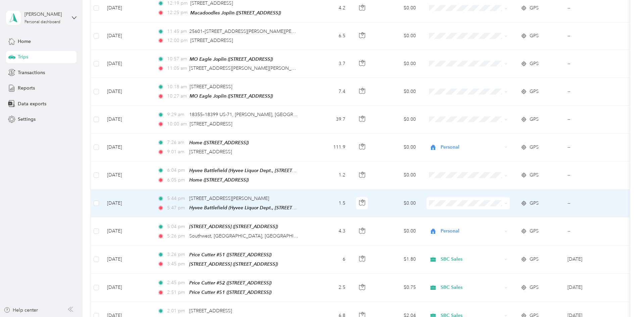
click at [318, 262] on li "Personal" at bounding box center [515, 259] width 88 height 12
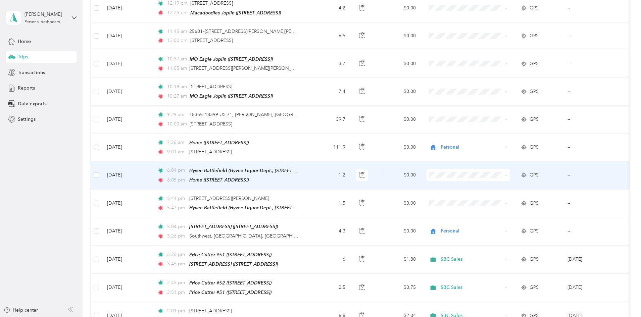
click at [318, 233] on li "Personal" at bounding box center [515, 232] width 88 height 12
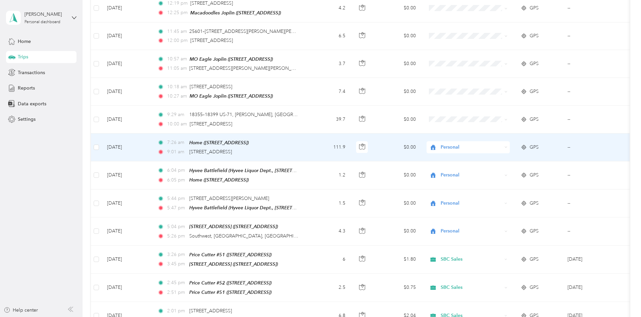
click at [318, 144] on span "Personal" at bounding box center [471, 147] width 61 height 7
click at [318, 189] on li "SBC Sales" at bounding box center [515, 189] width 88 height 12
click at [318, 134] on td "111.9" at bounding box center [329, 148] width 44 height 28
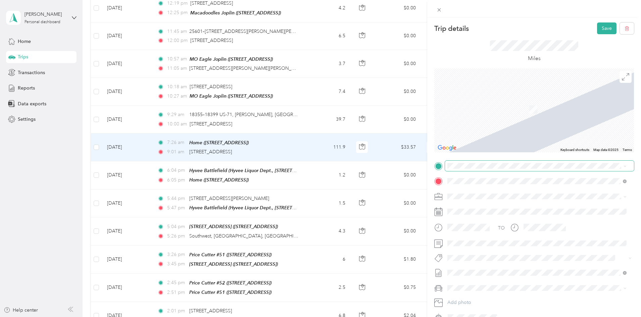
click at [318, 196] on div "[STREET_ADDRESS][GEOGRAPHIC_DATA] [STREET_ADDRESS]" at bounding box center [482, 196] width 45 height 14
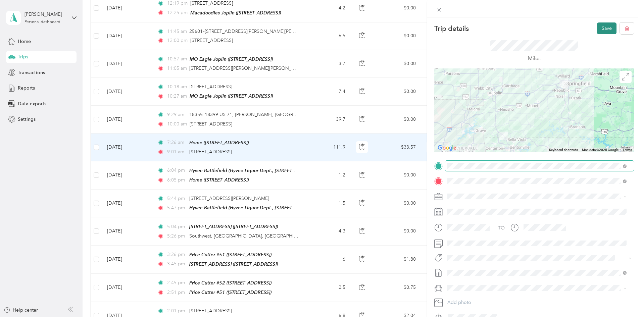
click at [318, 28] on button "Save" at bounding box center [606, 28] width 19 height 12
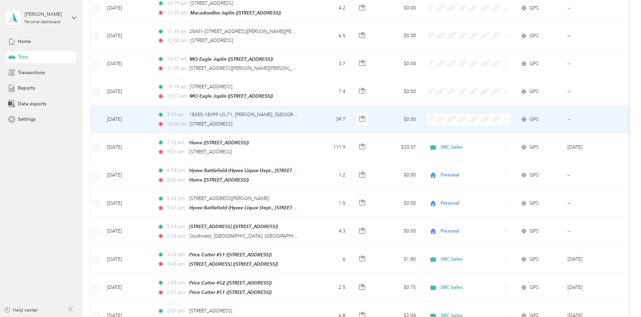
click at [318, 164] on span "SBC Sales" at bounding box center [521, 165] width 67 height 7
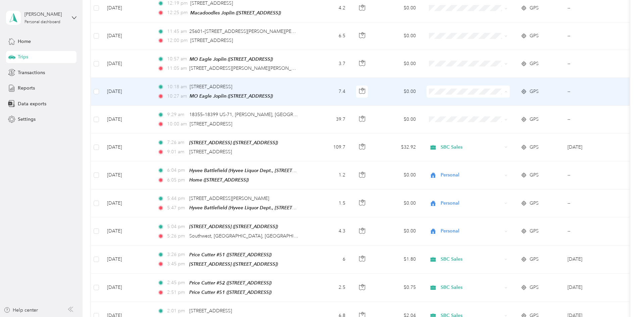
click at [318, 137] on span "SBC Sales" at bounding box center [521, 137] width 67 height 7
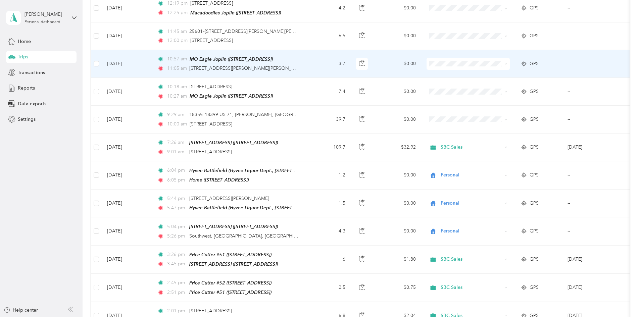
click at [318, 112] on ol "Marketing Errands/SBC Business SBC Special Event/FMO Ty Iechyd Da Delivery Ty I…" at bounding box center [515, 83] width 88 height 82
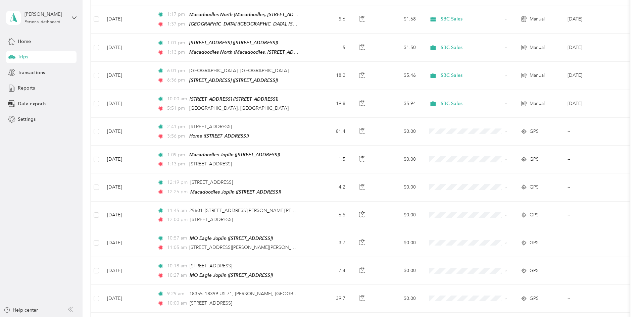
scroll to position [2308, 0]
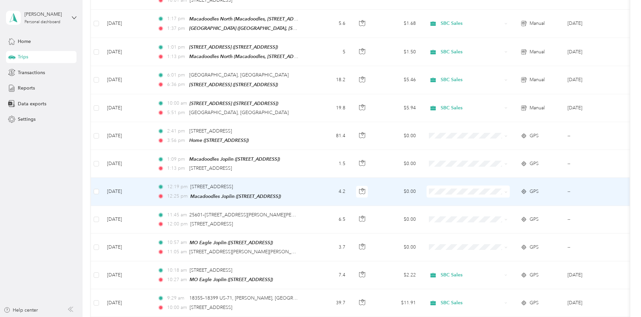
click at [318, 237] on span "SBC Sales" at bounding box center [521, 235] width 67 height 7
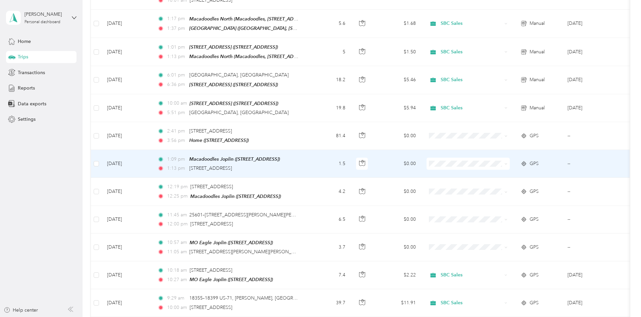
click at [318, 206] on li "SBC Sales" at bounding box center [515, 210] width 88 height 12
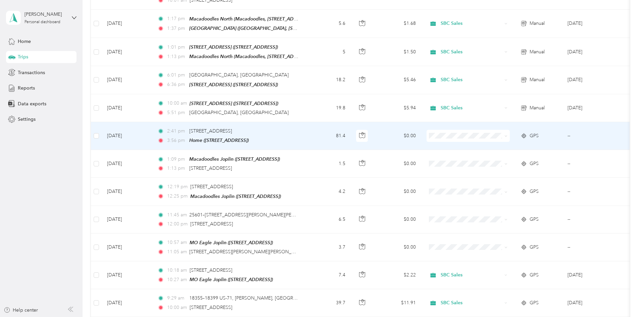
click at [318, 186] on ol "Marketing Errands/SBC Business SBC Special Event/FMO Ty Iechyd Da Delivery Ty I…" at bounding box center [515, 159] width 88 height 82
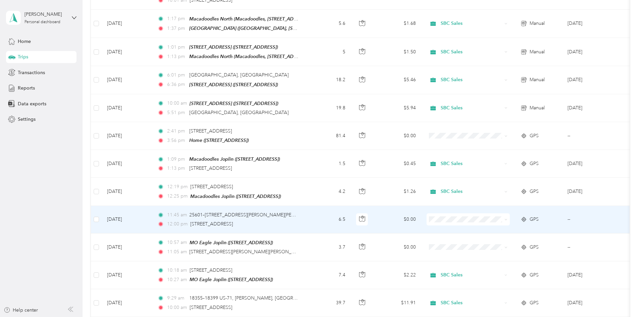
click at [318, 263] on span "SBC Sales" at bounding box center [521, 264] width 67 height 7
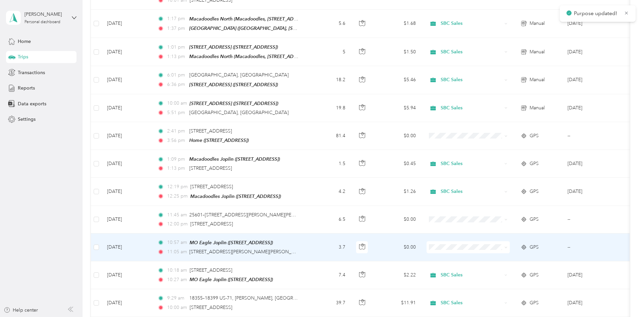
click at [318, 241] on span at bounding box center [468, 247] width 83 height 12
click at [318, 291] on span "SBC Sales" at bounding box center [521, 292] width 67 height 7
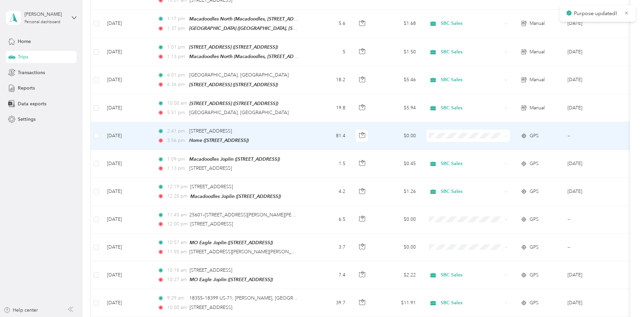
click at [318, 122] on td "81.4" at bounding box center [329, 136] width 44 height 28
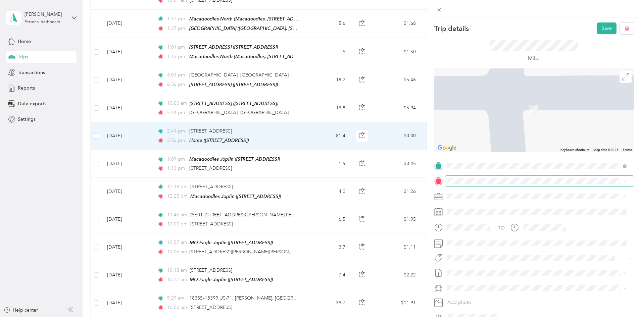
click at [318, 215] on span "[STREET_ADDRESS]" at bounding box center [481, 214] width 43 height 6
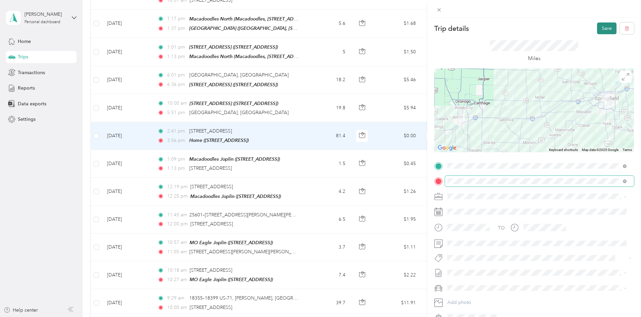
click at [318, 30] on button "Save" at bounding box center [606, 28] width 19 height 12
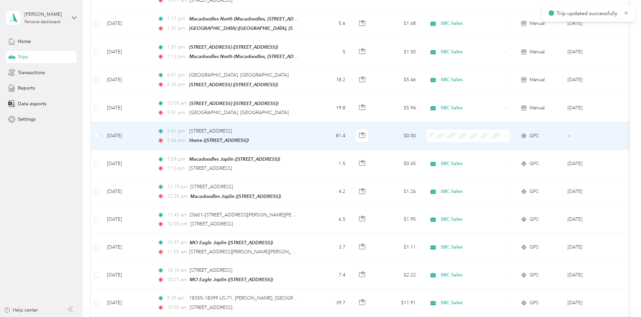
click at [318, 130] on span at bounding box center [468, 136] width 83 height 12
click at [318, 182] on span "SBC Sales" at bounding box center [521, 182] width 67 height 7
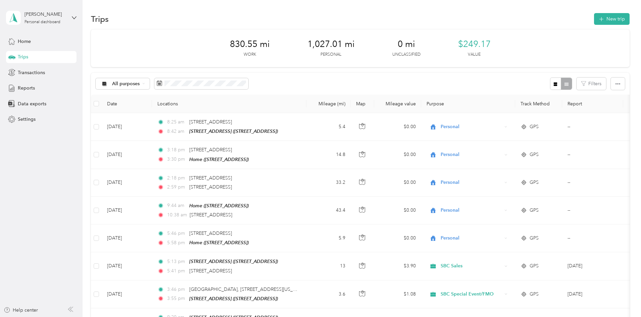
click at [318, 47] on div "830.55 mi Work 1,027.01 mi Personal 0 mi Unclassified $249.17 Value" at bounding box center [360, 49] width 539 height 38
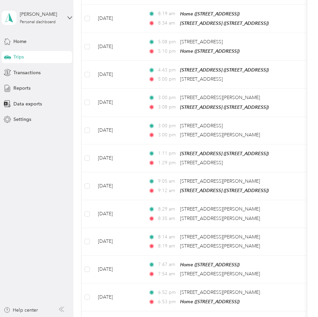
scroll to position [335, 0]
